Goal: Transaction & Acquisition: Purchase product/service

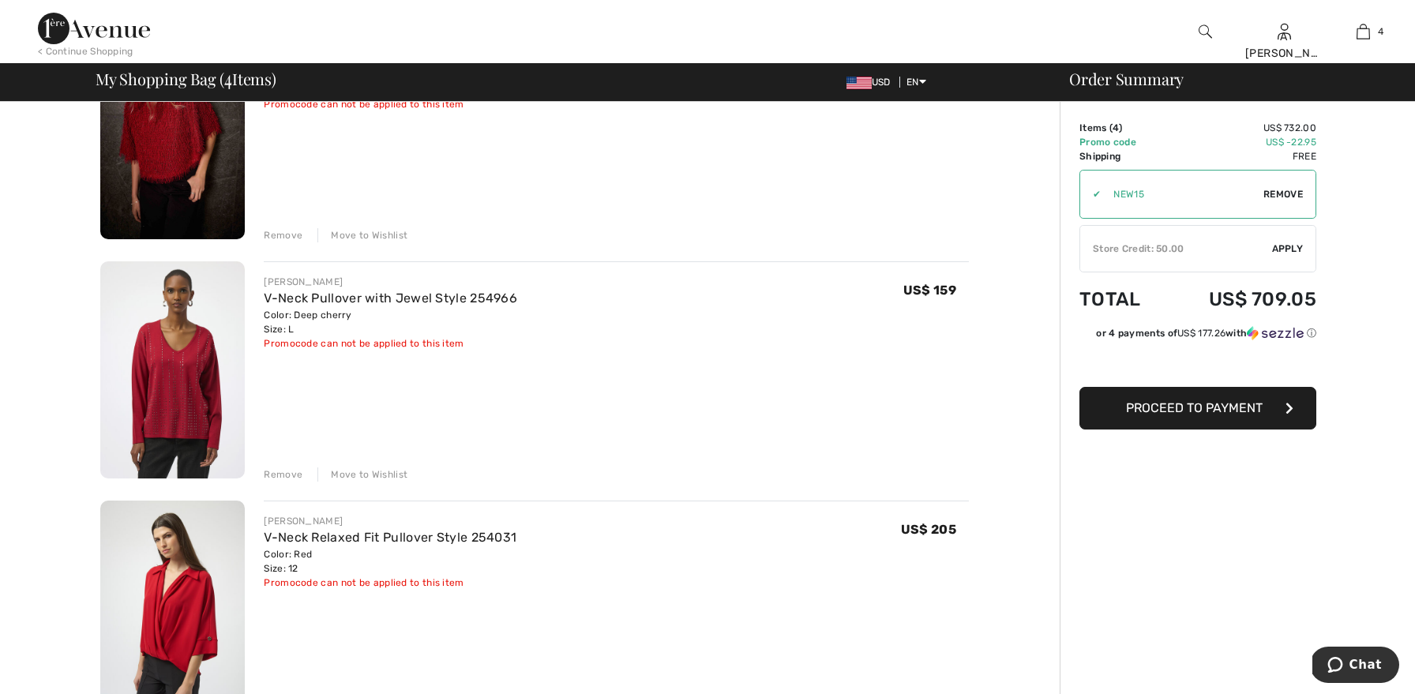
scroll to position [212, 0]
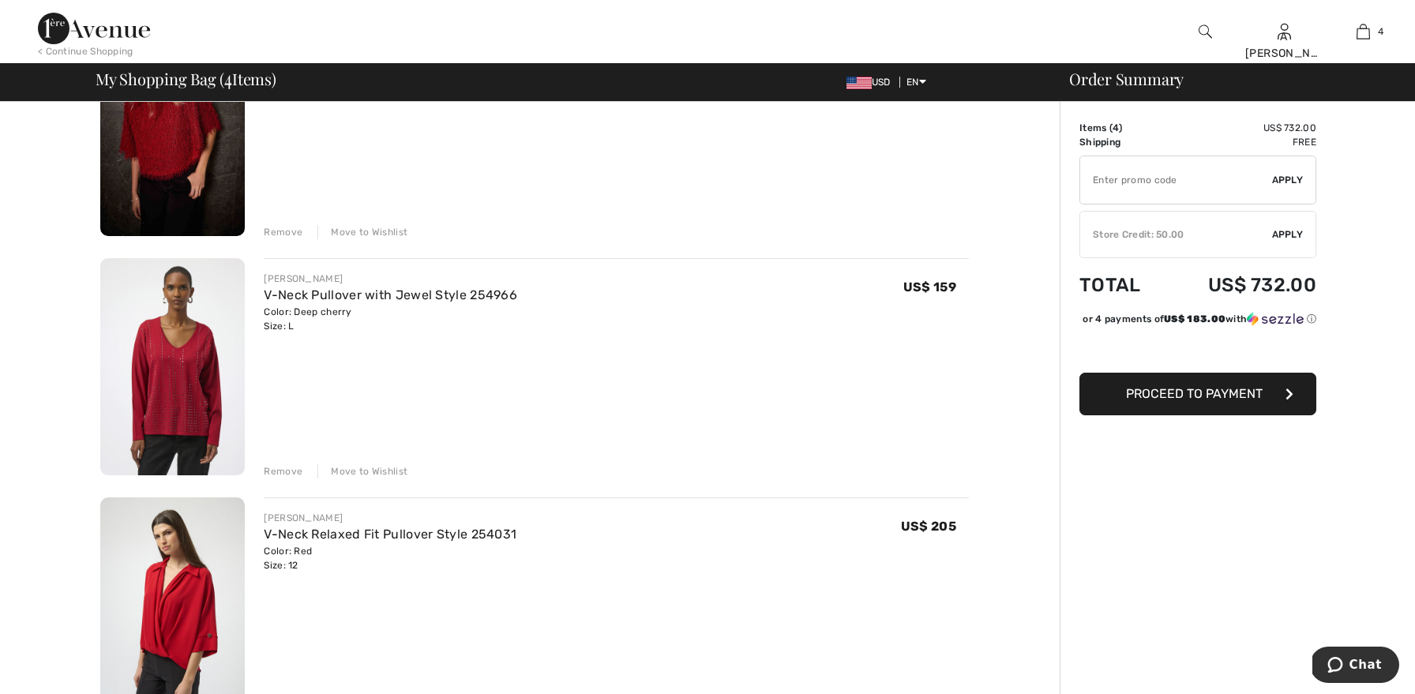
type input "NEW15"
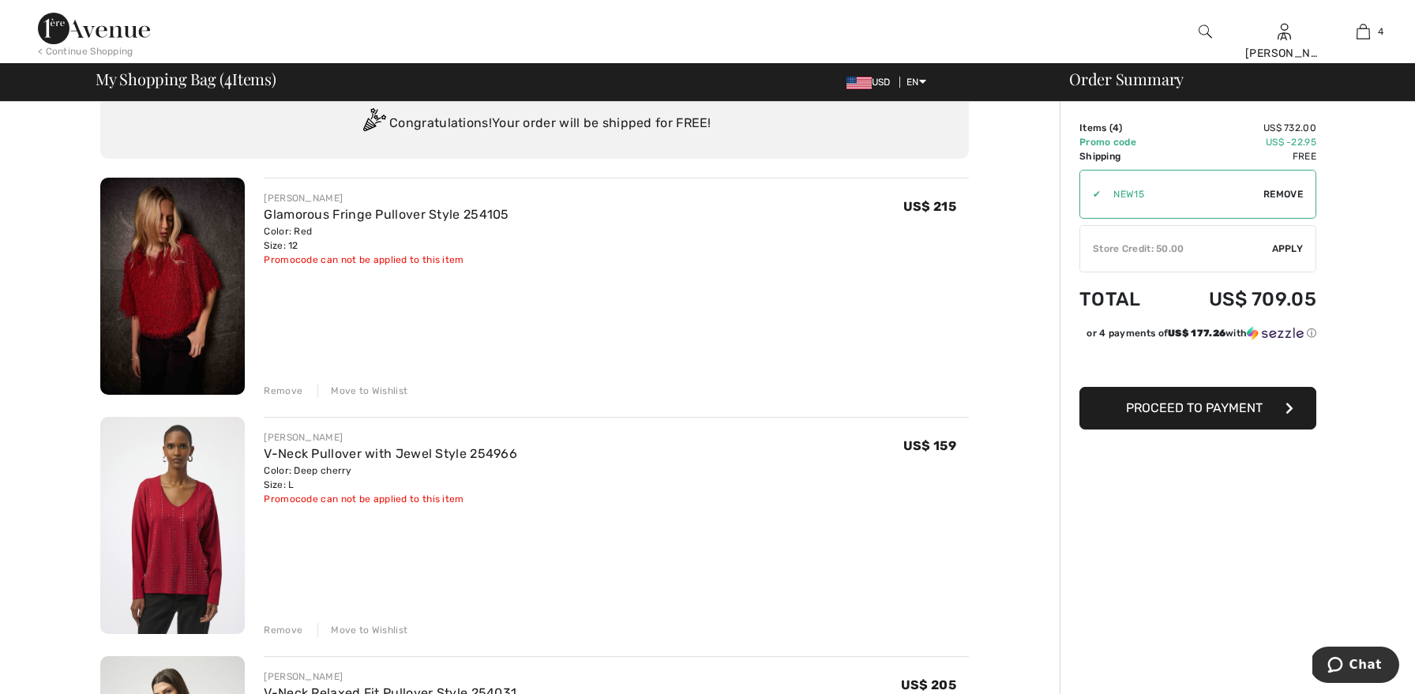
scroll to position [0, 0]
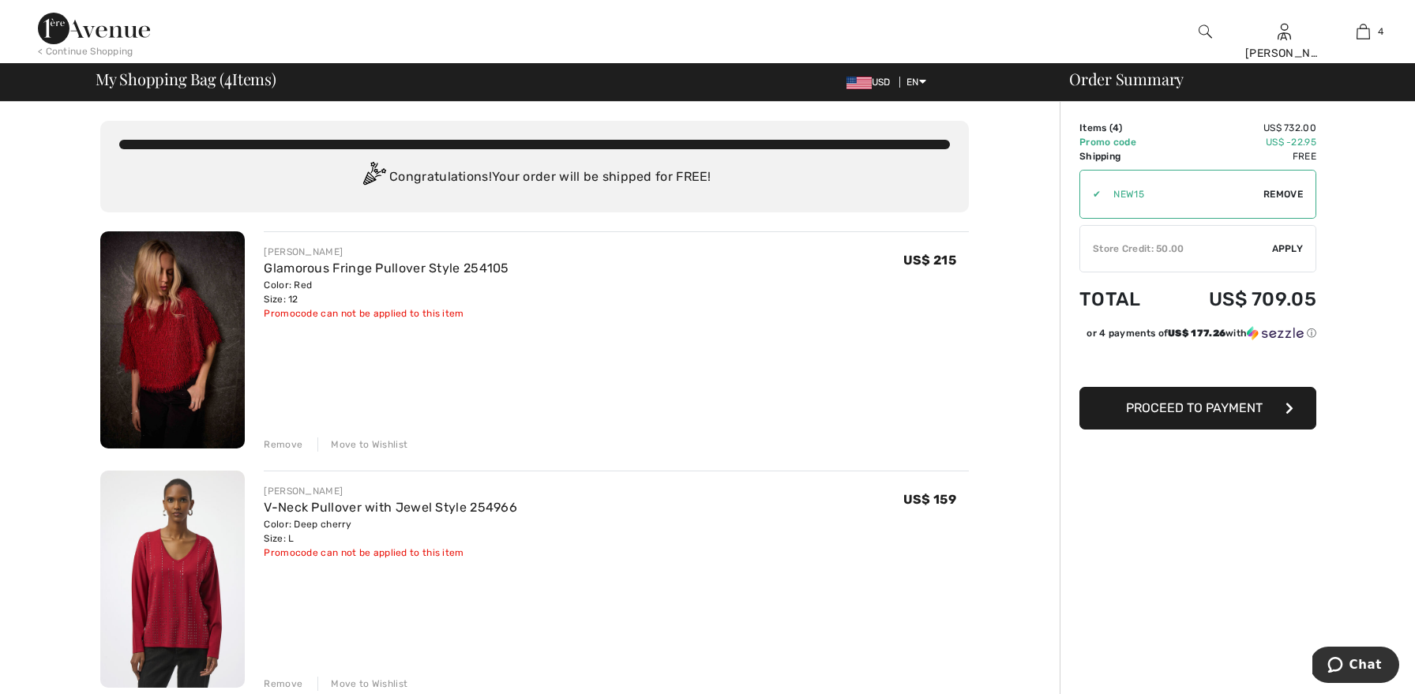
drag, startPoint x: 1068, startPoint y: 543, endPoint x: 1001, endPoint y: 126, distance: 423.1
